Goal: Task Accomplishment & Management: Use online tool/utility

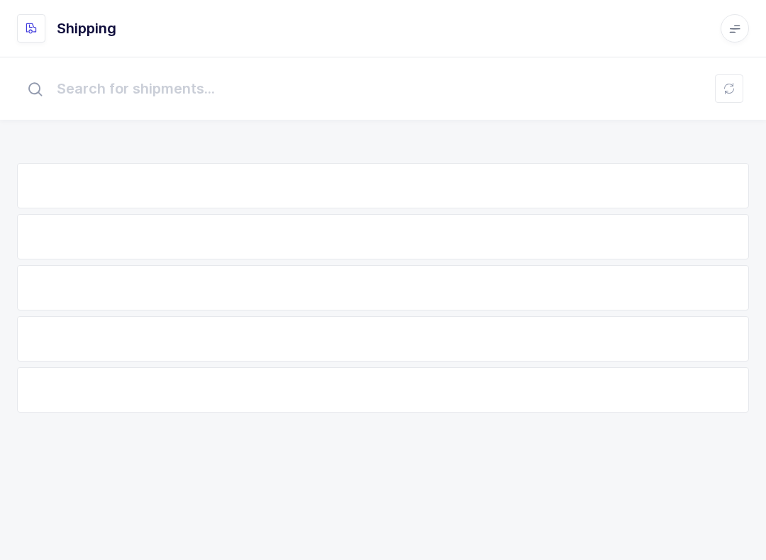
scroll to position [14, 0]
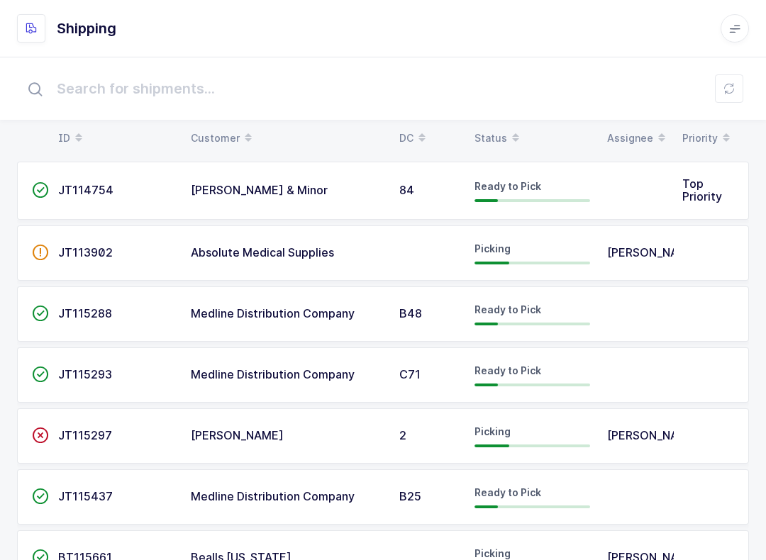
click at [730, 78] on button at bounding box center [729, 88] width 28 height 28
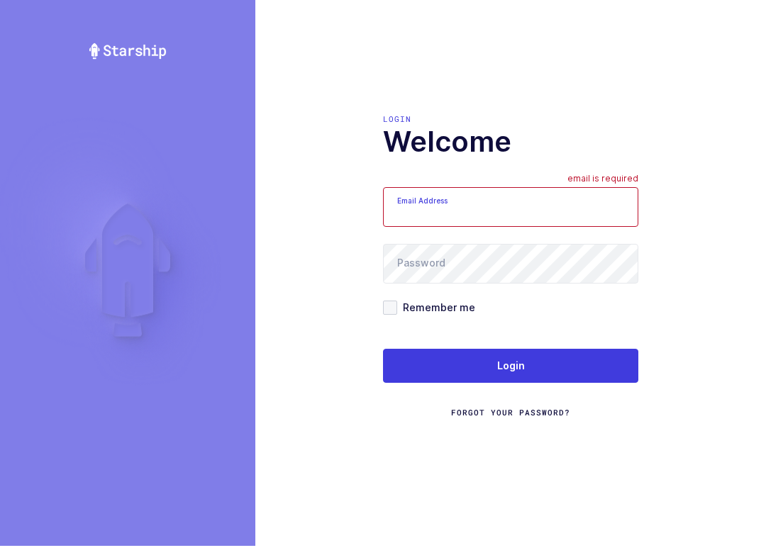
scroll to position [14, 0]
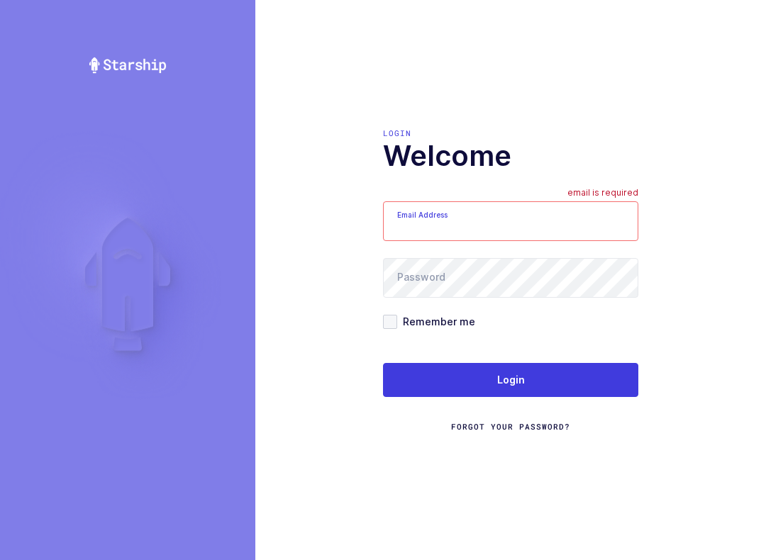
type input "mundo@janustrade.com"
click at [598, 386] on button "Login" at bounding box center [510, 380] width 255 height 34
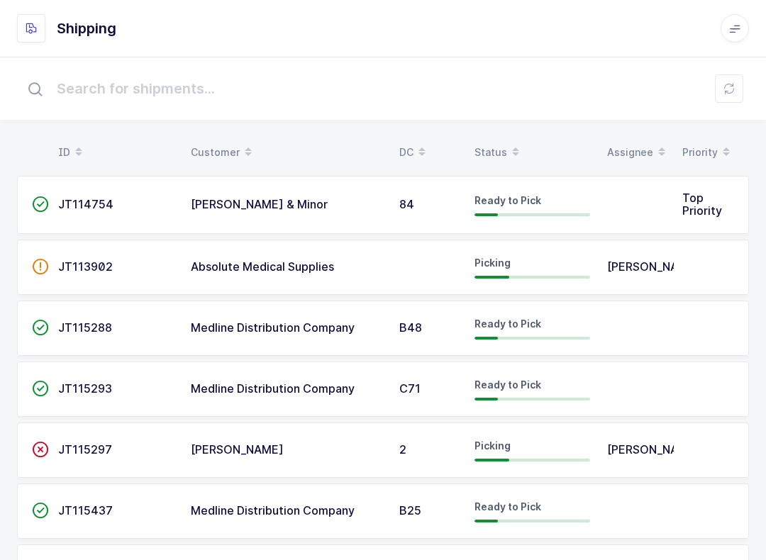
click at [97, 206] on span "JT114754" at bounding box center [85, 204] width 55 height 14
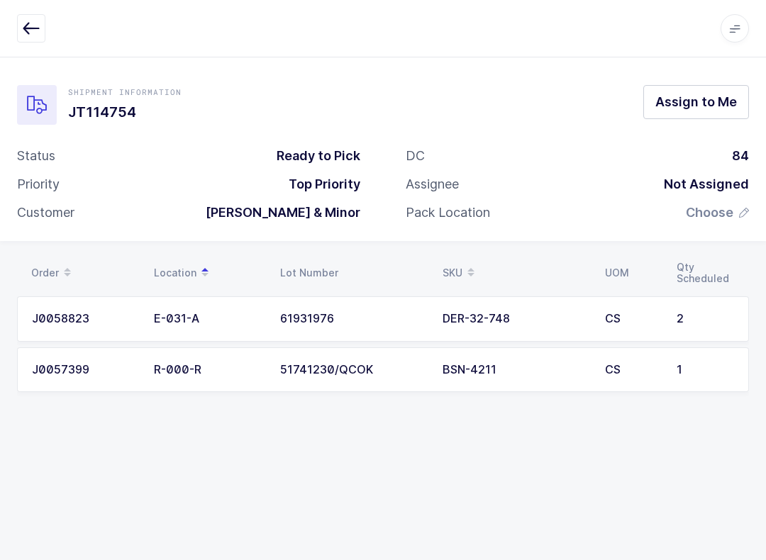
click at [517, 367] on div "BSN-4211" at bounding box center [514, 370] width 145 height 13
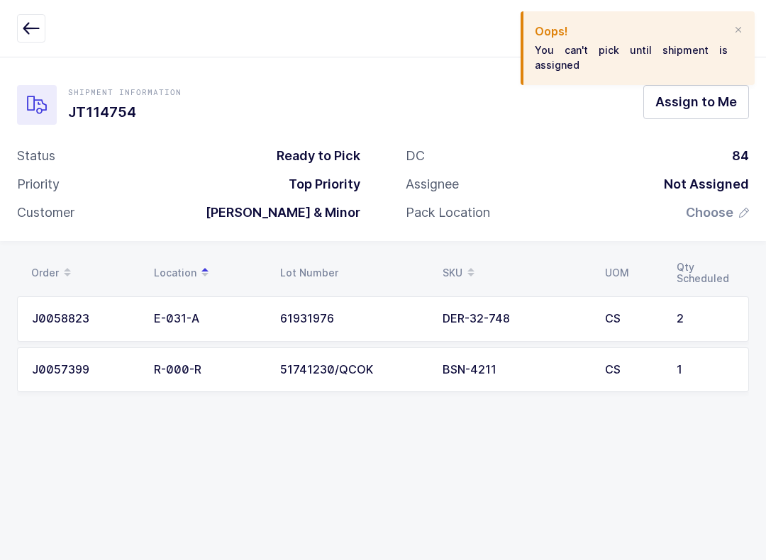
click at [716, 99] on span "Assign to Me" at bounding box center [696, 102] width 82 height 18
click at [740, 30] on div at bounding box center [737, 30] width 11 height 13
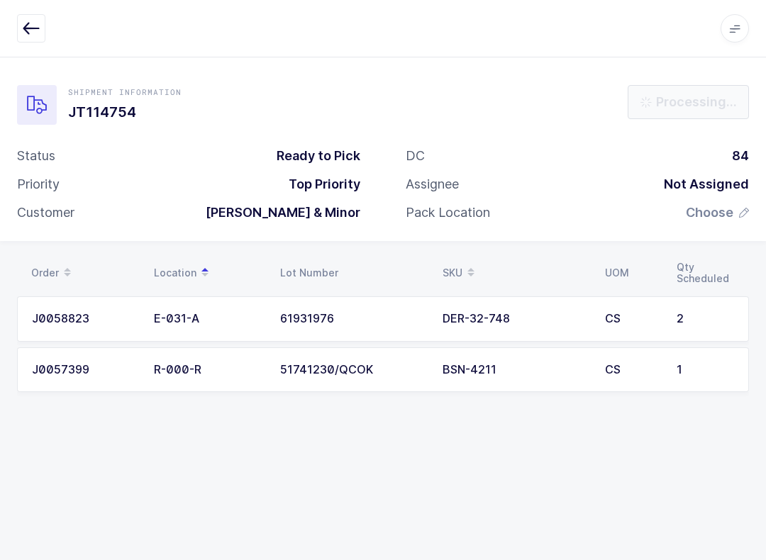
click at [630, 365] on div "CS" at bounding box center [632, 370] width 55 height 13
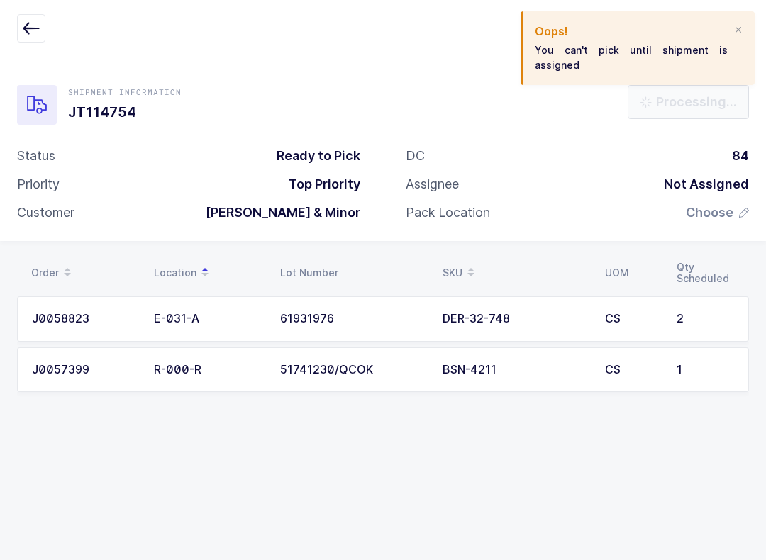
click at [727, 43] on div "Oops! You can't pick until shipment is assigned" at bounding box center [637, 48] width 234 height 74
click at [732, 31] on div at bounding box center [737, 30] width 11 height 13
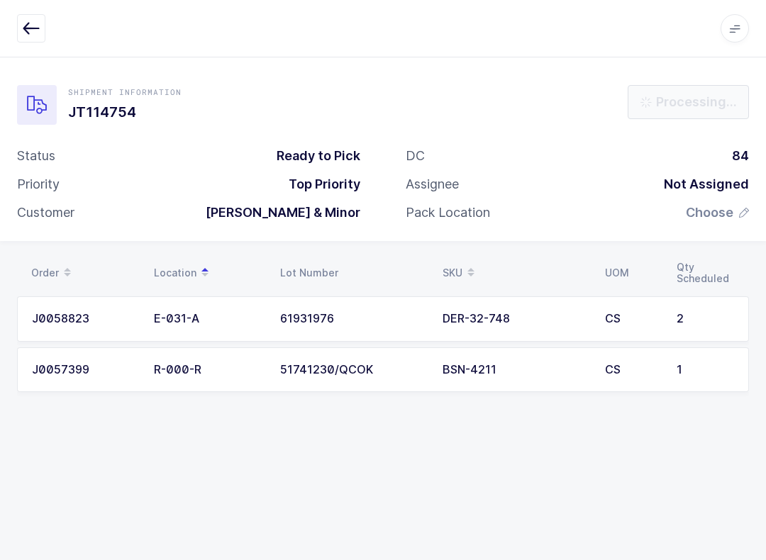
click at [708, 218] on span "Choose" at bounding box center [710, 212] width 48 height 17
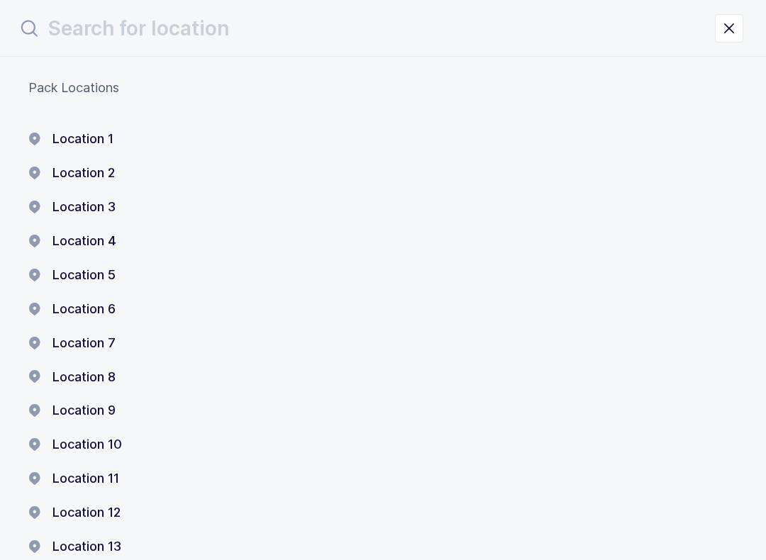
click at [86, 125] on div "Pack Locations Location 1 Location 2 Location 3 Location 4 Location 5 Location …" at bounding box center [383, 465] width 766 height 816
click at [100, 130] on button "Location 1" at bounding box center [70, 138] width 85 height 17
click at [734, 27] on icon "close drawer" at bounding box center [729, 28] width 20 height 20
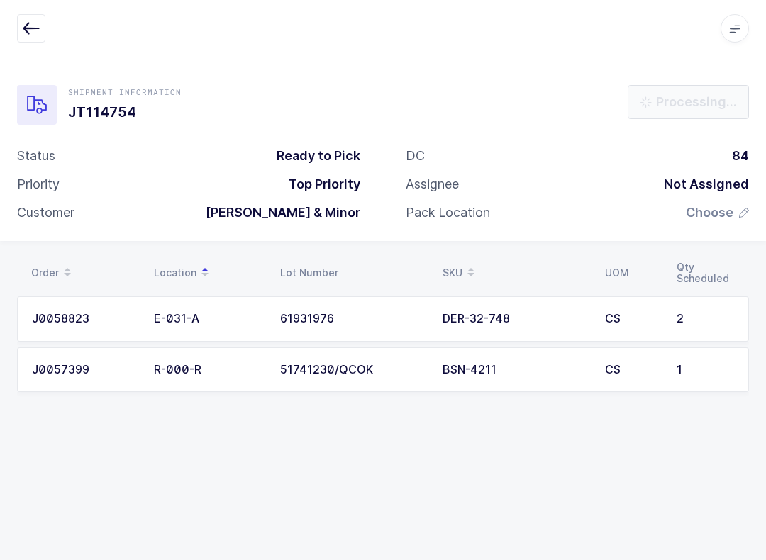
click at [656, 335] on td "CS" at bounding box center [632, 318] width 72 height 45
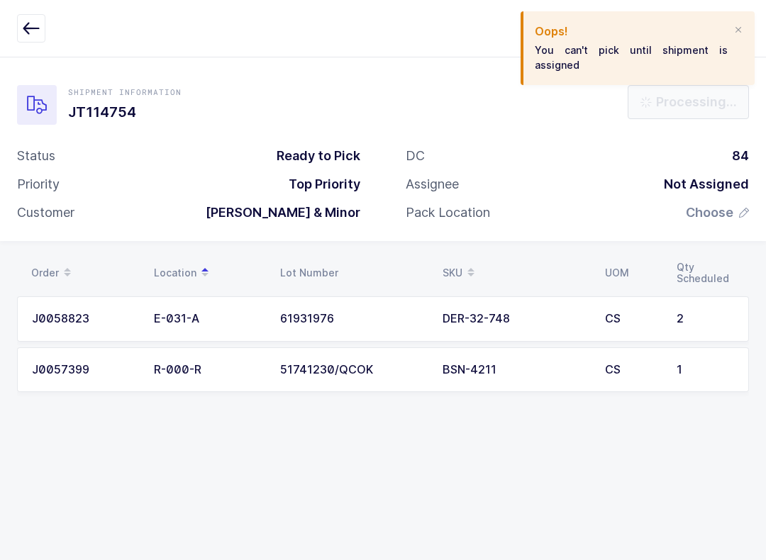
click at [740, 35] on div at bounding box center [737, 30] width 11 height 13
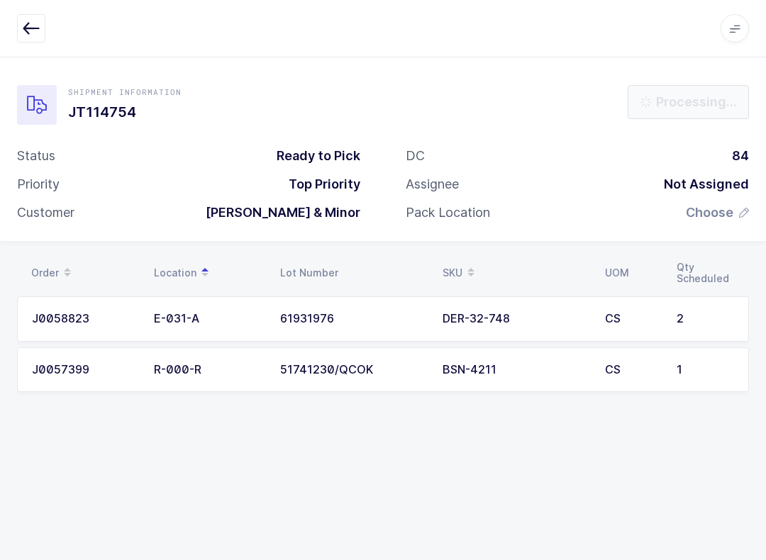
click at [20, 38] on button "button" at bounding box center [31, 28] width 28 height 28
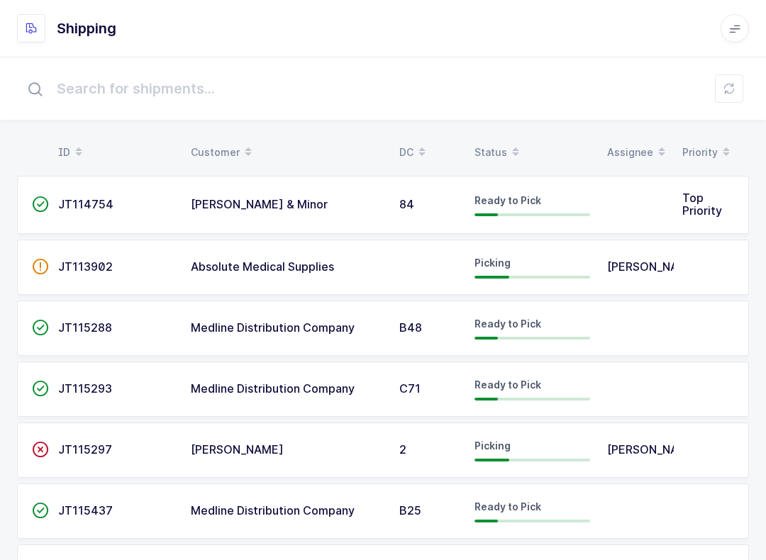
click at [720, 110] on input "text" at bounding box center [383, 88] width 732 height 45
click at [716, 96] on button at bounding box center [729, 88] width 28 height 28
click at [570, 202] on div "Ready to Pick" at bounding box center [532, 205] width 116 height 23
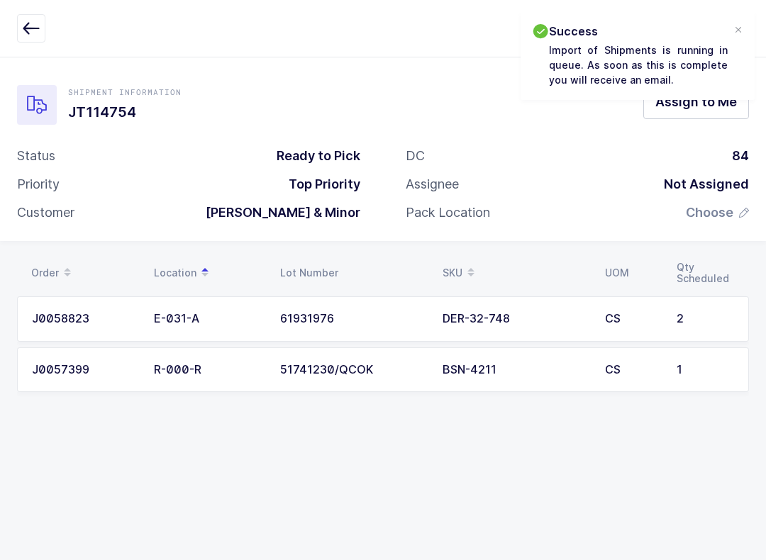
click at [705, 106] on span "Assign to Me" at bounding box center [696, 102] width 82 height 18
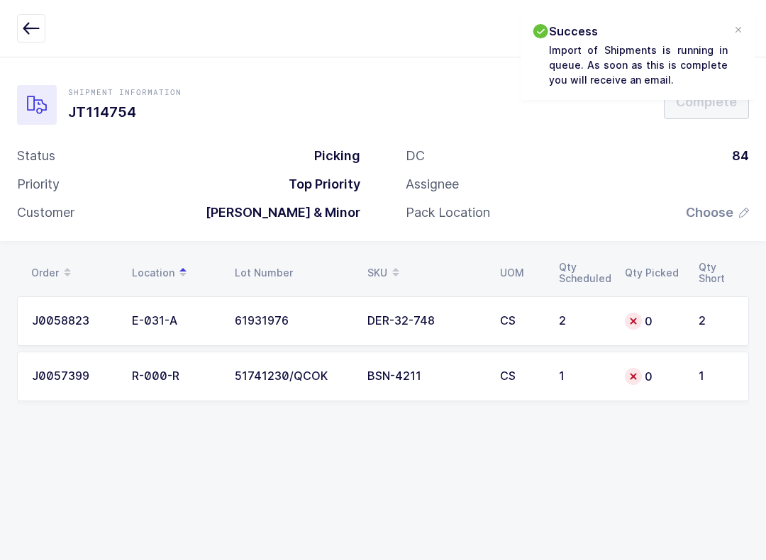
click at [730, 32] on div "Success Import of Shipments is running in queue. As soon as this is complete yo…" at bounding box center [637, 55] width 234 height 89
click at [738, 26] on div at bounding box center [737, 30] width 11 height 13
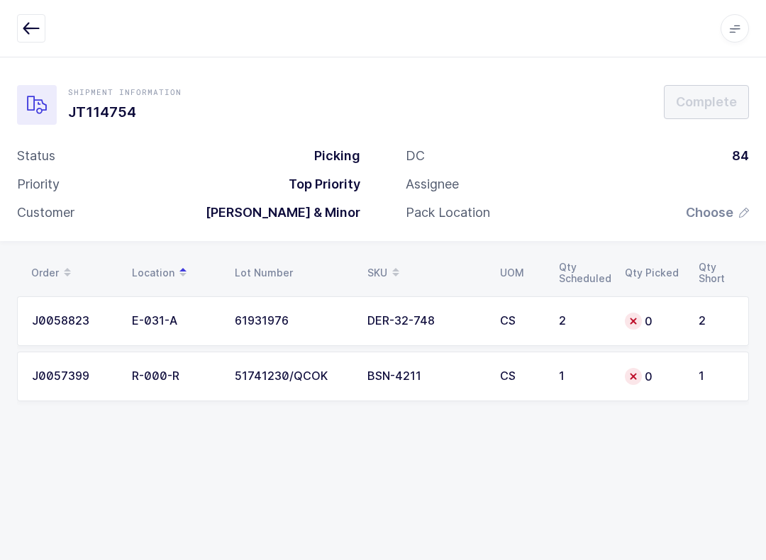
click at [671, 323] on div "0" at bounding box center [653, 321] width 57 height 17
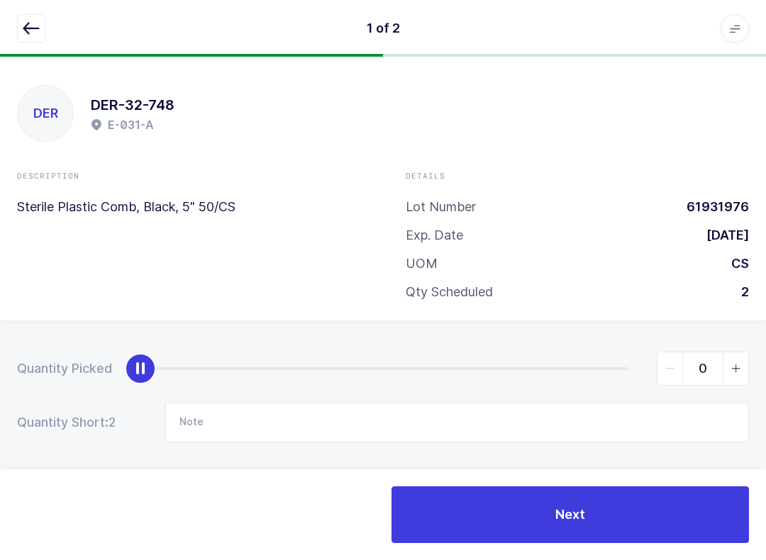
click at [743, 372] on span "slider between 0 and 2" at bounding box center [735, 368] width 26 height 33
click at [747, 367] on span "slider between 0 and 2" at bounding box center [735, 368] width 26 height 33
type input "2"
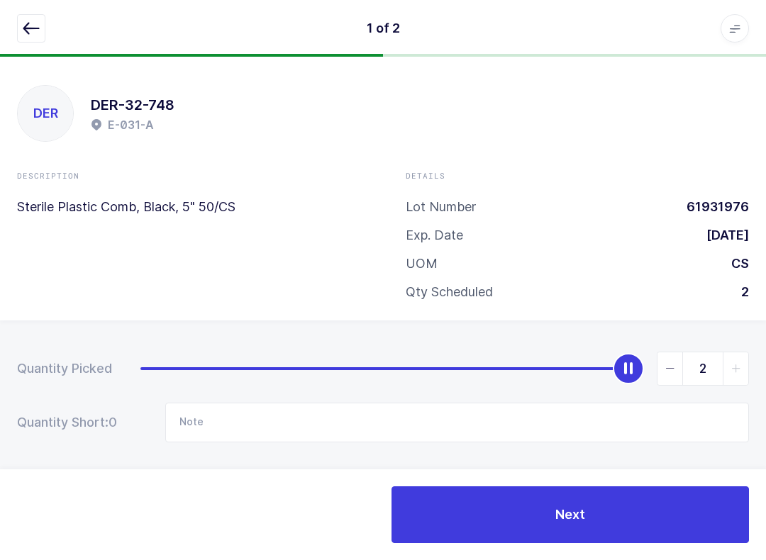
click at [668, 519] on button "Next" at bounding box center [569, 514] width 357 height 57
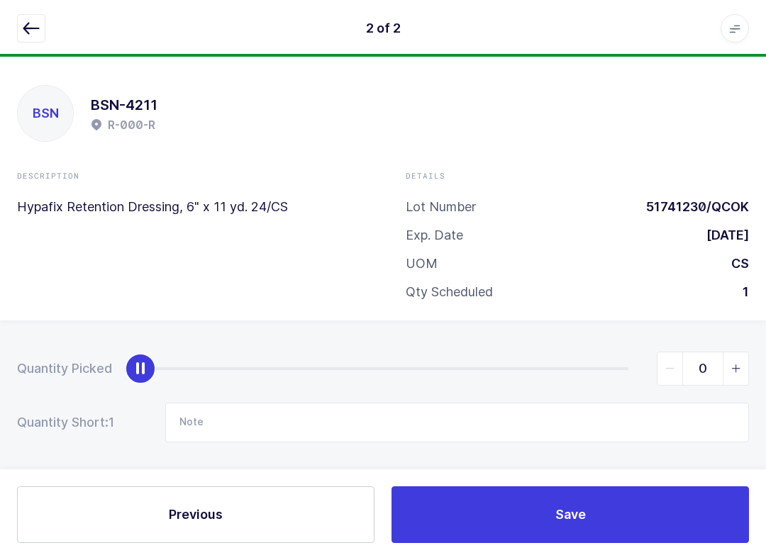
click at [739, 373] on span "slider between 0 and 1" at bounding box center [735, 368] width 26 height 33
type input "1"
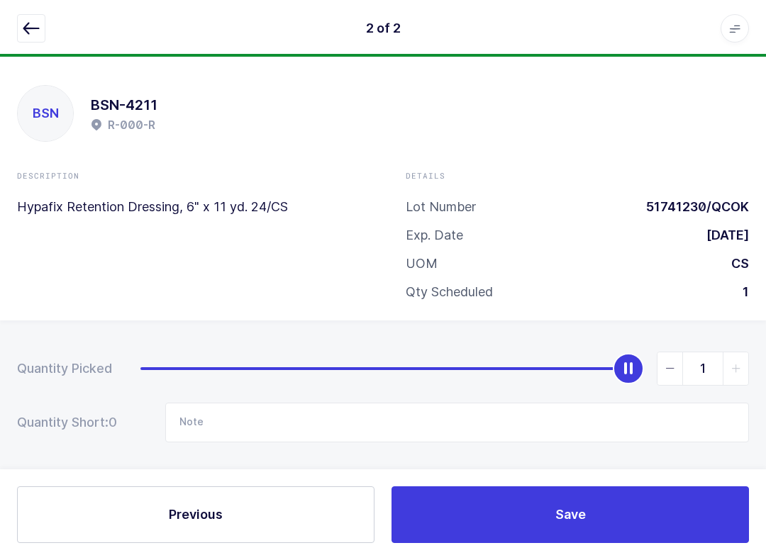
click at [645, 515] on button "Save" at bounding box center [569, 514] width 357 height 57
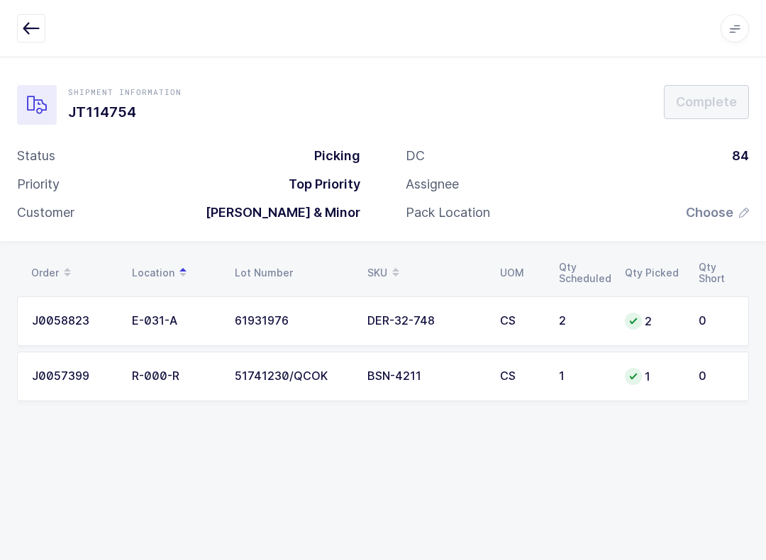
click at [714, 204] on span "Choose" at bounding box center [710, 212] width 48 height 17
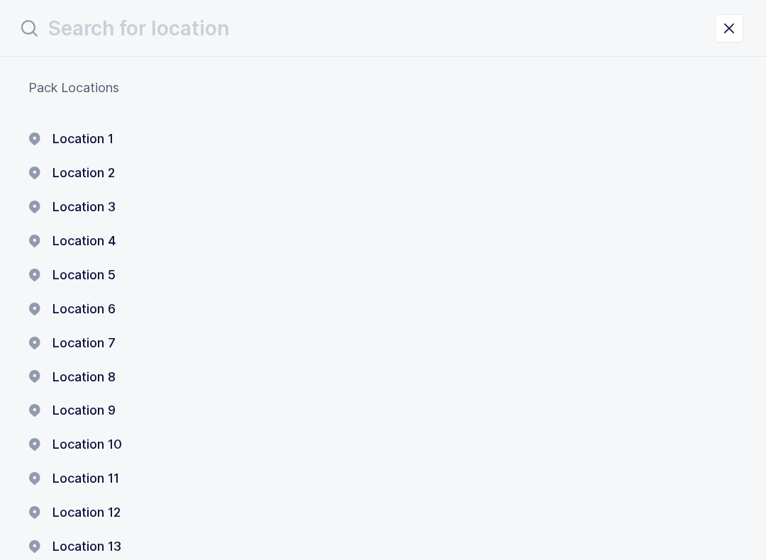
click at [106, 136] on button "Location 1" at bounding box center [70, 138] width 85 height 17
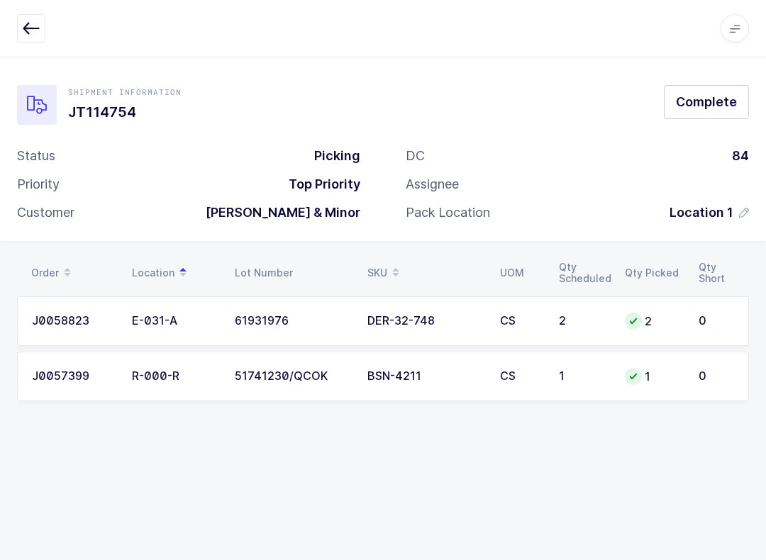
click at [705, 106] on span "Complete" at bounding box center [706, 102] width 61 height 18
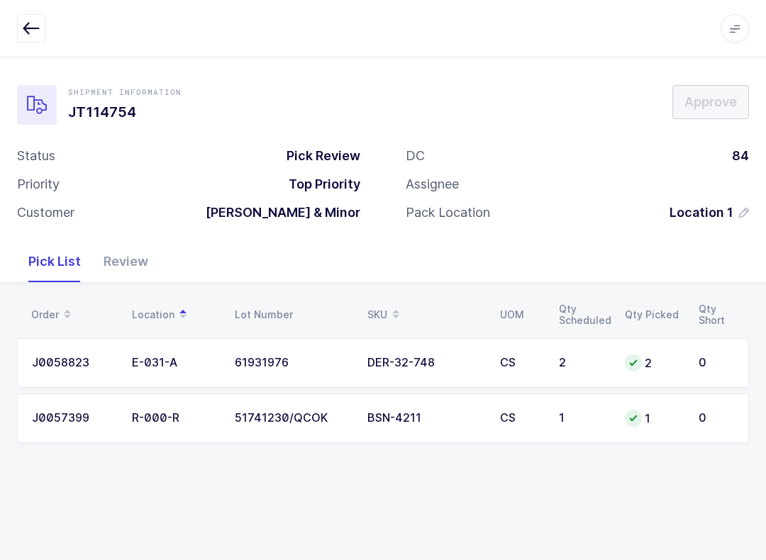
click at [136, 262] on div "Review" at bounding box center [125, 261] width 67 height 41
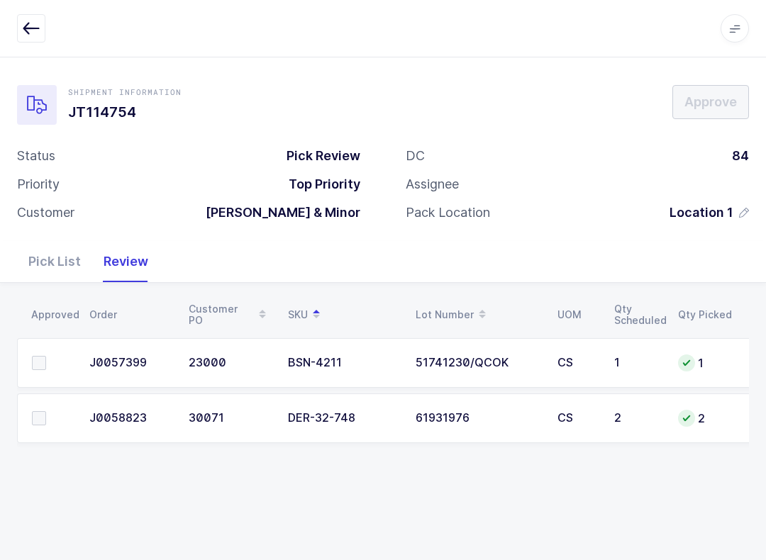
click at [43, 349] on td at bounding box center [49, 363] width 64 height 50
click at [42, 348] on td at bounding box center [49, 363] width 64 height 50
click at [52, 432] on td at bounding box center [49, 418] width 64 height 50
click at [52, 431] on td at bounding box center [49, 418] width 64 height 50
click at [33, 411] on span at bounding box center [39, 418] width 14 height 14
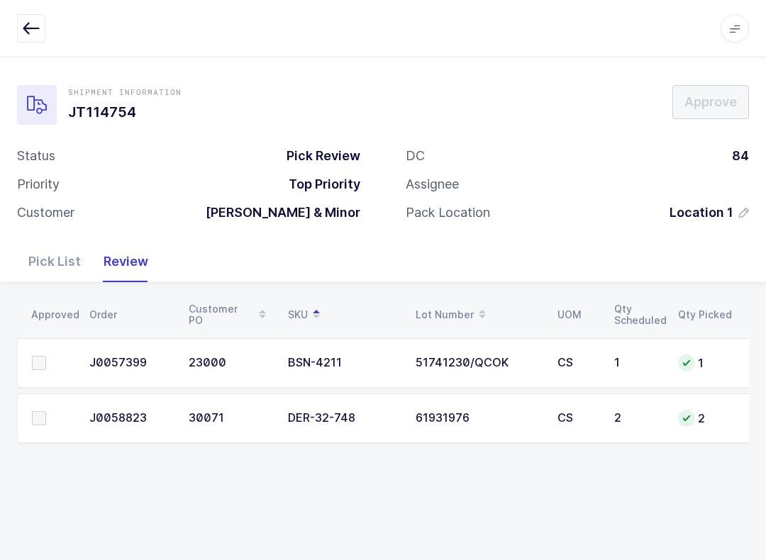
click at [46, 411] on input "checkbox" at bounding box center [46, 411] width 0 height 0
click at [27, 345] on td at bounding box center [49, 363] width 64 height 50
click at [35, 356] on span at bounding box center [39, 363] width 14 height 14
click at [46, 356] on input "checkbox" at bounding box center [46, 356] width 0 height 0
click at [718, 102] on span "Approve" at bounding box center [710, 102] width 52 height 18
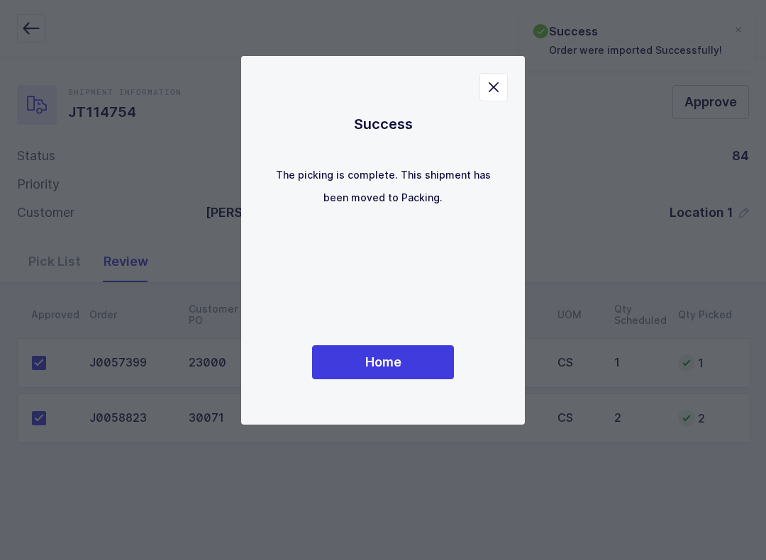
click at [416, 377] on button "Home" at bounding box center [383, 362] width 142 height 34
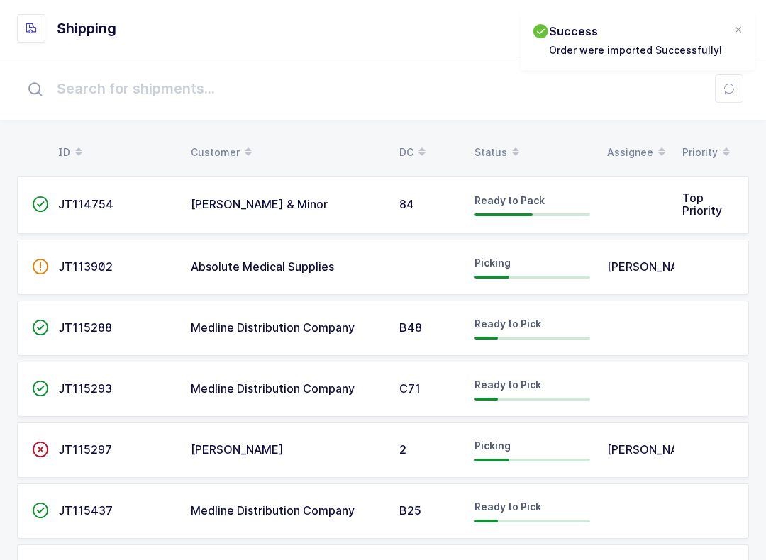
click at [594, 196] on td "Ready to Pack" at bounding box center [532, 205] width 133 height 58
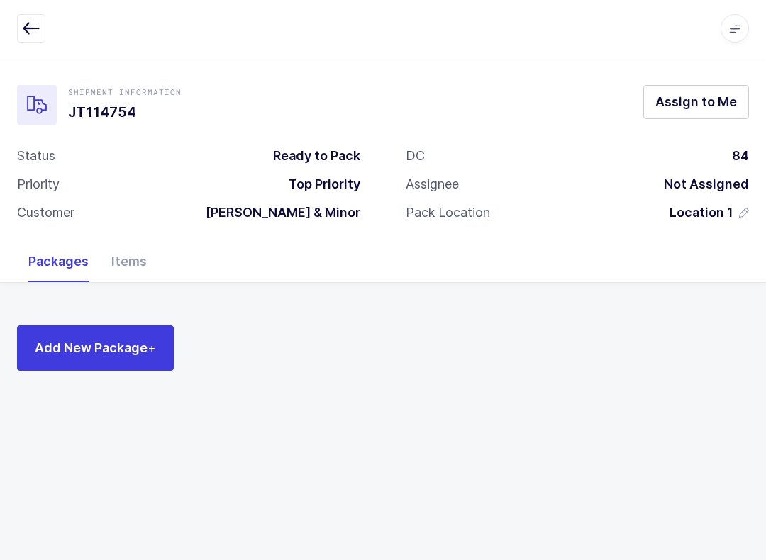
click at [142, 350] on span "Add New Package +" at bounding box center [95, 348] width 121 height 18
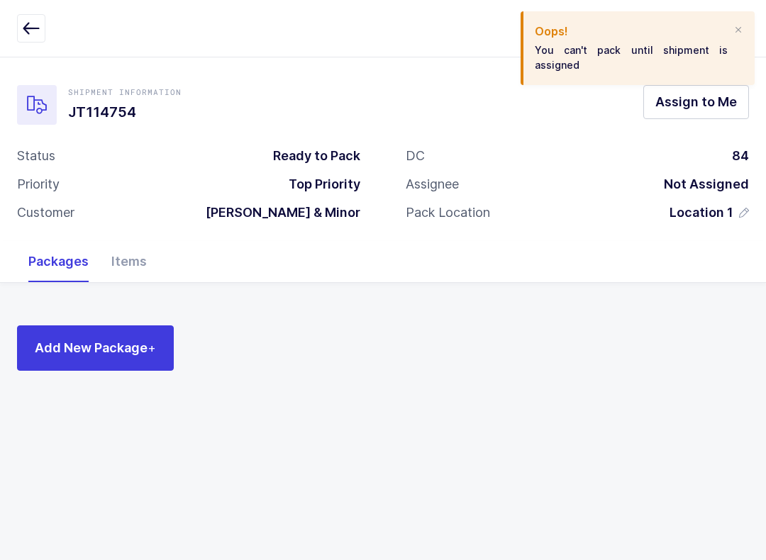
click at [712, 84] on div "Oops! You can't pack until shipment is assigned" at bounding box center [637, 48] width 234 height 74
click at [720, 114] on button "Assign to Me" at bounding box center [696, 102] width 106 height 34
click at [737, 19] on div "Oops! You can't pack until shipment is assigned" at bounding box center [637, 48] width 234 height 74
click at [747, 26] on div "Oops! You can't pack until shipment is assigned" at bounding box center [637, 48] width 234 height 74
click at [727, 28] on h2 "Oops!" at bounding box center [631, 31] width 193 height 17
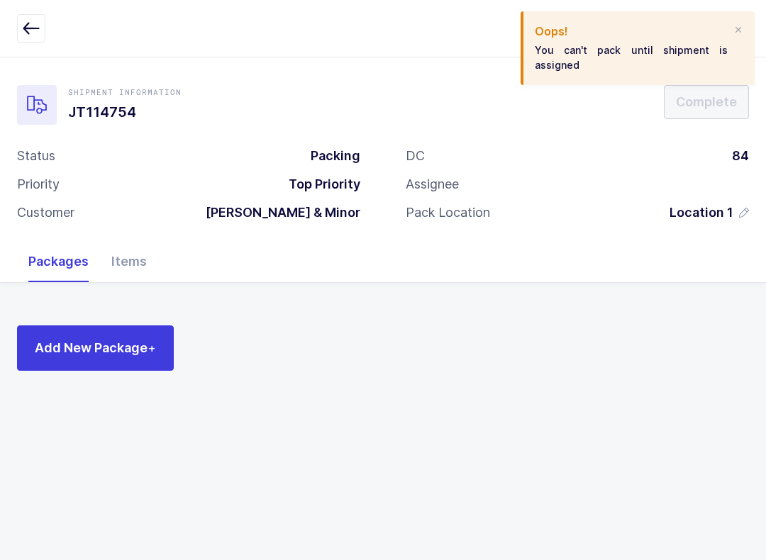
click at [735, 28] on div at bounding box center [737, 30] width 11 height 13
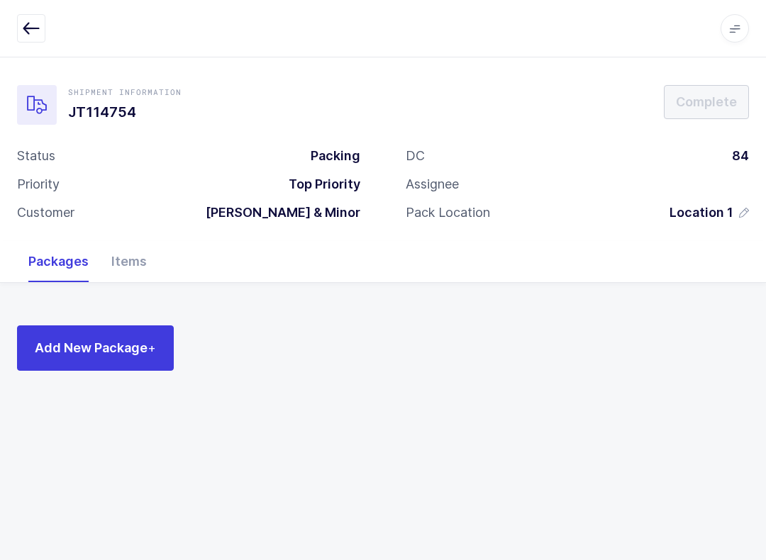
click at [140, 352] on span "Add New Package +" at bounding box center [95, 348] width 121 height 18
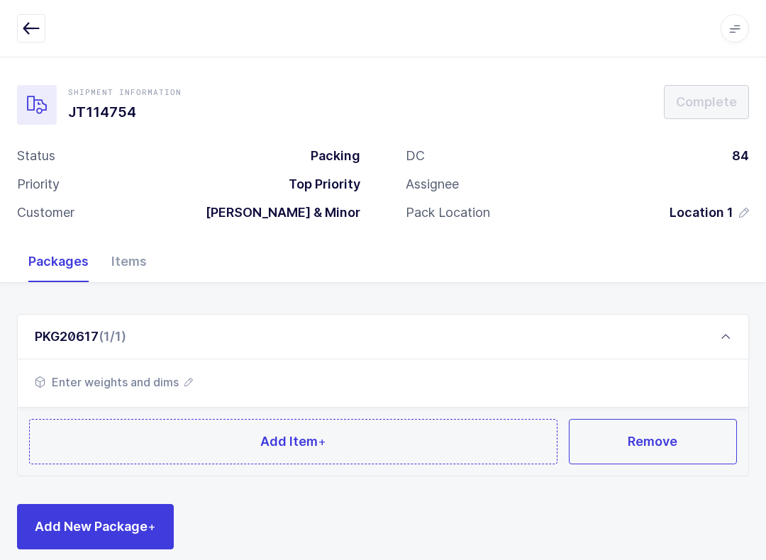
click at [150, 381] on span "Enter weights and dims" at bounding box center [114, 382] width 158 height 17
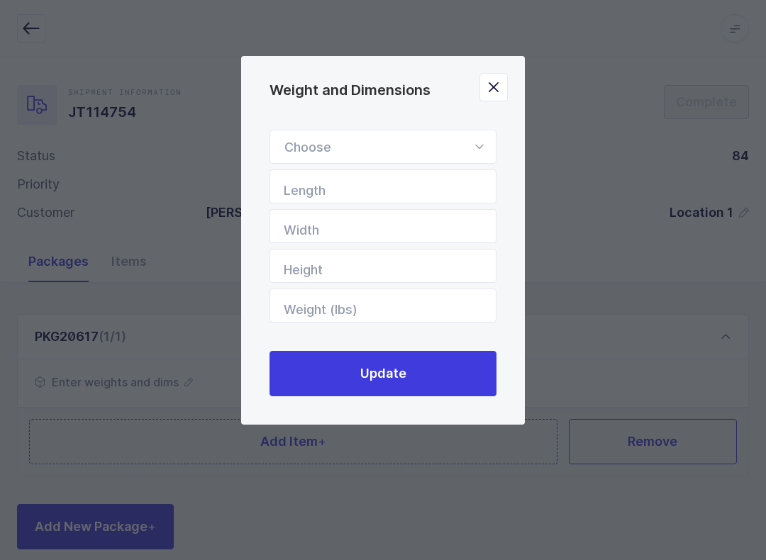
click at [454, 143] on div "Weight and Dimensions" at bounding box center [382, 147] width 227 height 34
click at [303, 241] on span "Box" at bounding box center [295, 240] width 23 height 15
type input "Box"
click at [400, 184] on input "Length" at bounding box center [382, 186] width 227 height 34
type input "20"
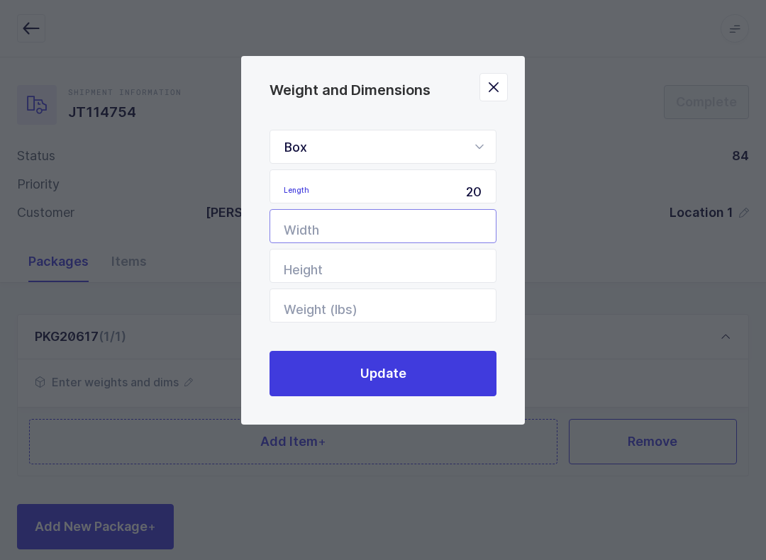
click at [435, 224] on input "Width" at bounding box center [382, 226] width 227 height 34
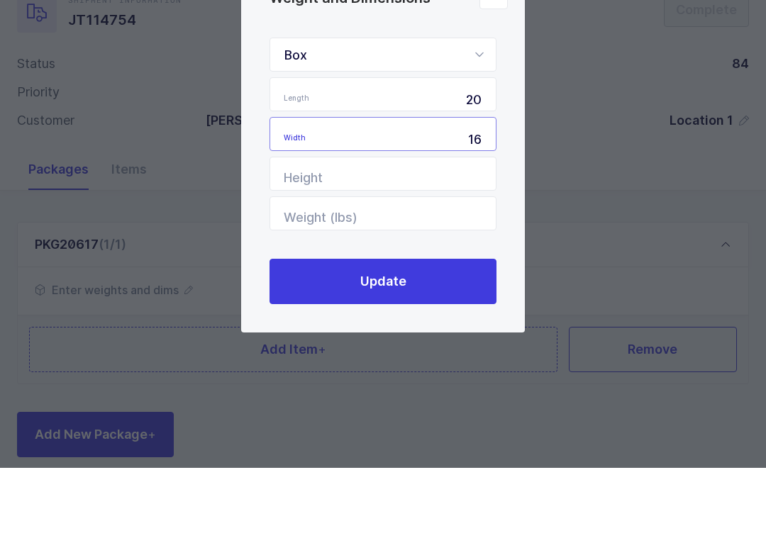
type input "16"
click at [420, 249] on input "Height" at bounding box center [382, 266] width 227 height 34
type input "20"
click at [401, 289] on input "Weight (lbs)" at bounding box center [382, 306] width 227 height 34
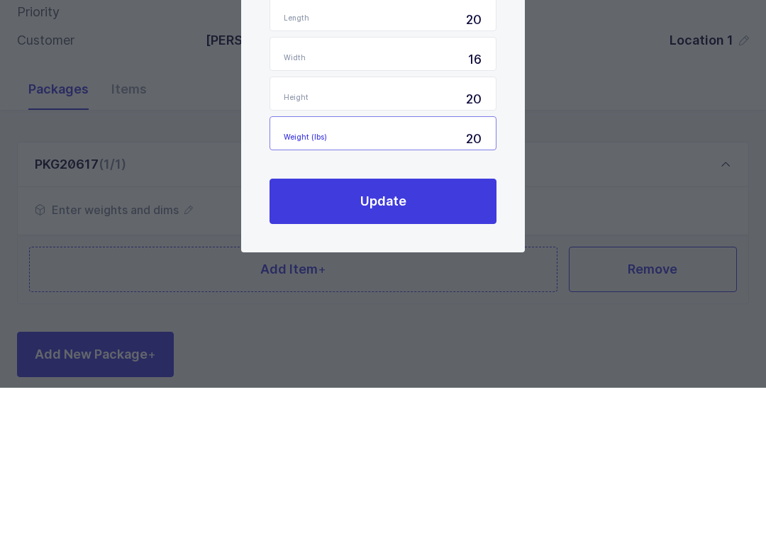
type input "20"
click at [425, 351] on button "Update" at bounding box center [382, 373] width 227 height 45
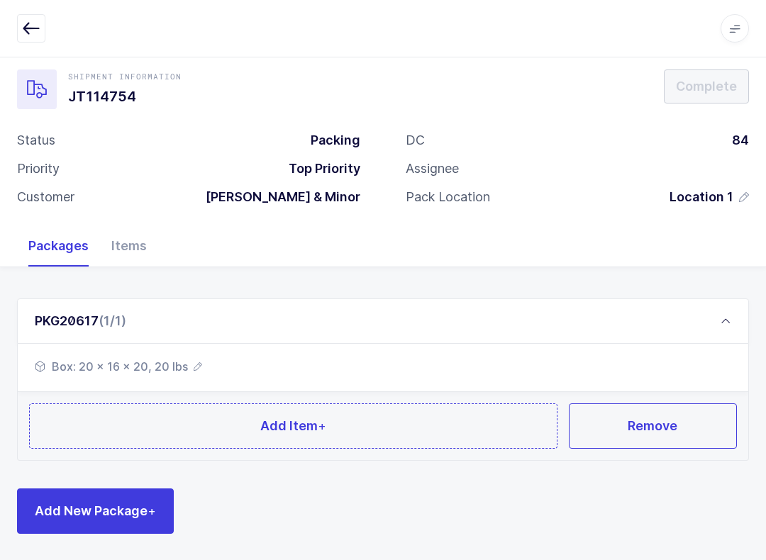
click at [376, 428] on button "Add Item +" at bounding box center [293, 425] width 528 height 45
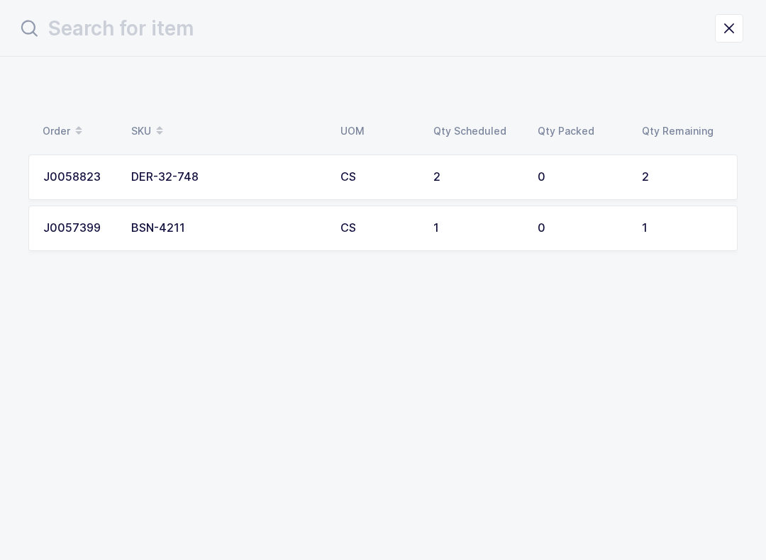
click at [653, 178] on div "2" at bounding box center [682, 177] width 81 height 13
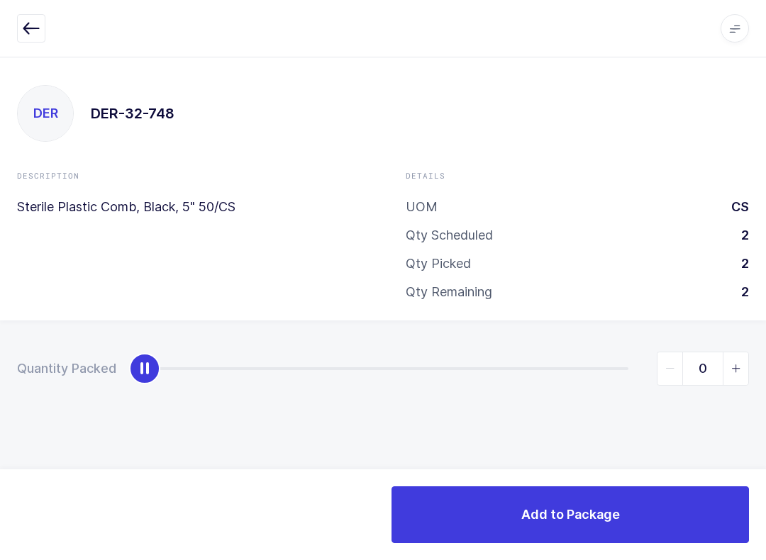
click at [744, 361] on span "slider between 0 and 2" at bounding box center [735, 368] width 26 height 33
click at [739, 364] on icon "slider between 0 and 2" at bounding box center [736, 369] width 10 height 10
type input "2"
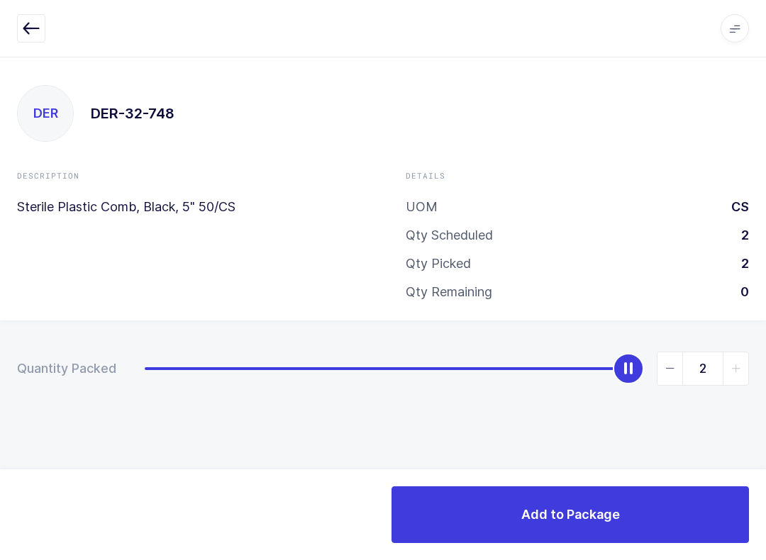
click at [657, 522] on button "Add to Package" at bounding box center [569, 514] width 357 height 57
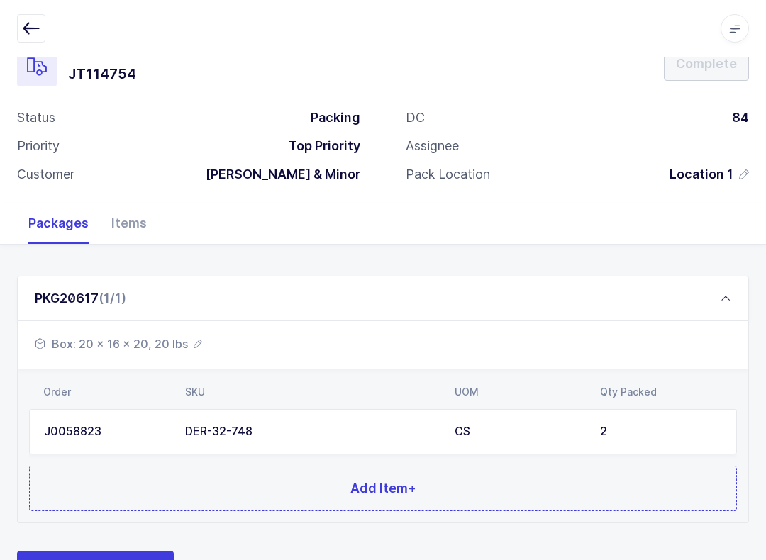
scroll to position [99, 0]
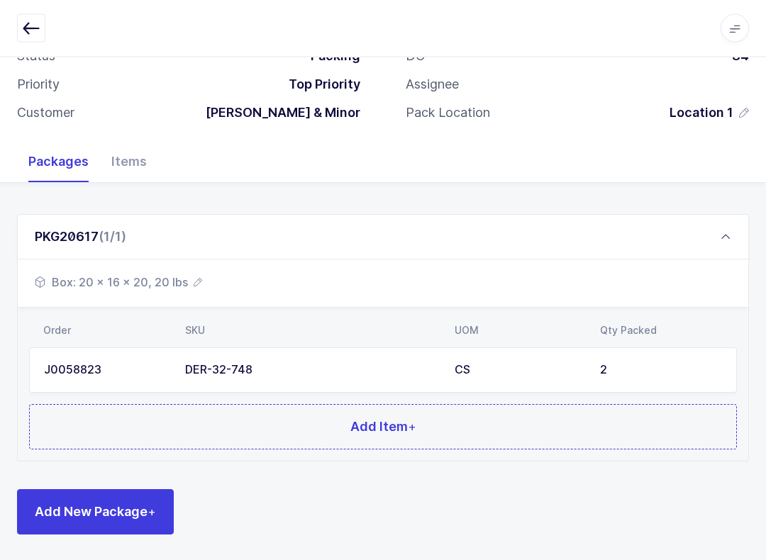
click at [439, 432] on button "Add Item +" at bounding box center [383, 427] width 708 height 45
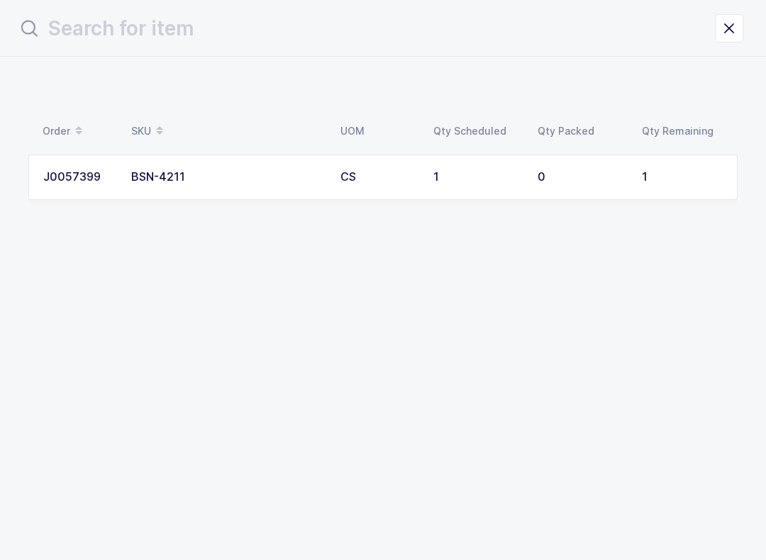
click at [679, 187] on td "1" at bounding box center [685, 177] width 104 height 45
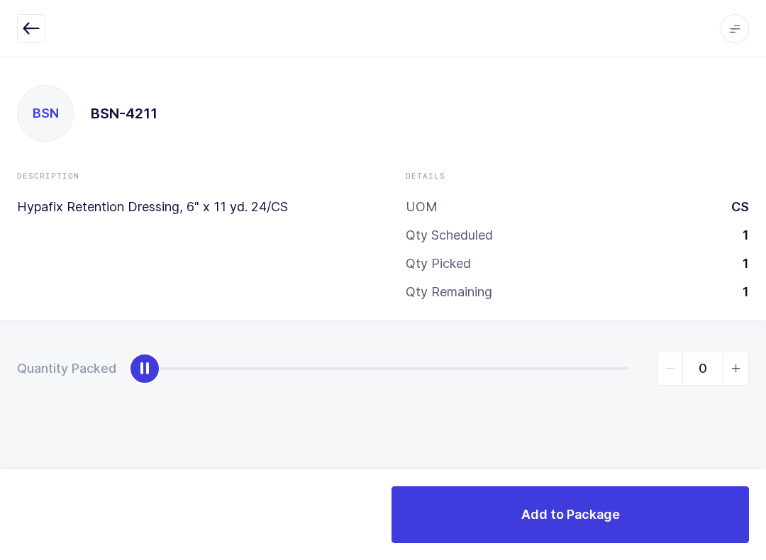
click at [744, 369] on span "slider between 0 and 1" at bounding box center [735, 368] width 26 height 33
type input "1"
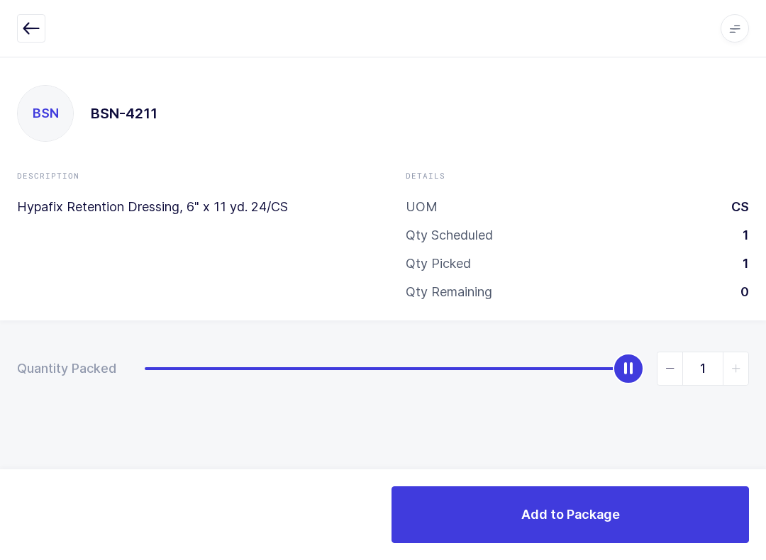
click at [661, 523] on button "Add to Package" at bounding box center [569, 514] width 357 height 57
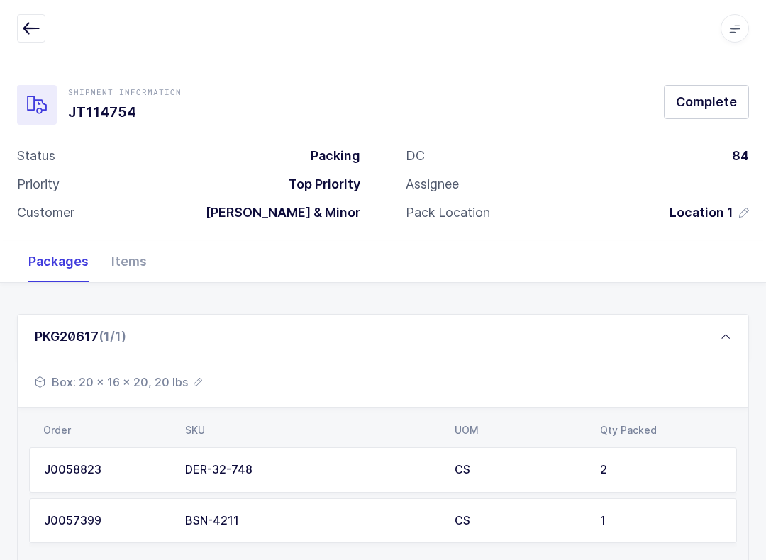
click at [718, 86] on button "Complete" at bounding box center [706, 102] width 85 height 34
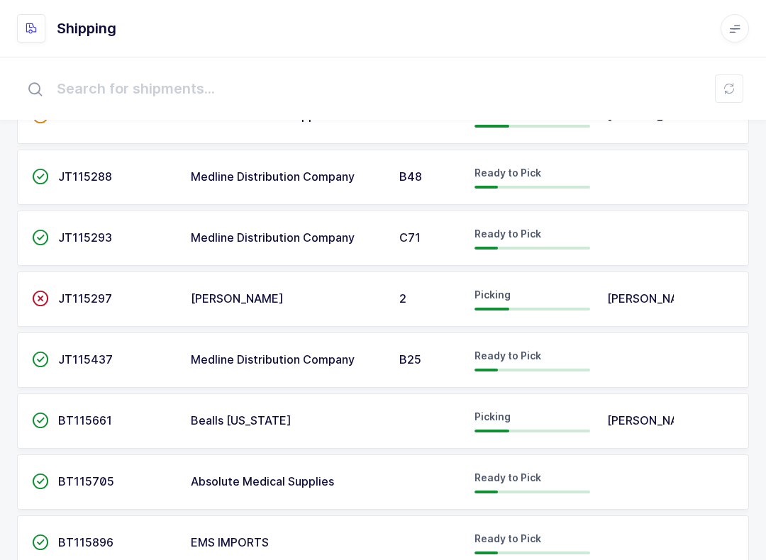
scroll to position [133, 0]
